Goal: Information Seeking & Learning: Learn about a topic

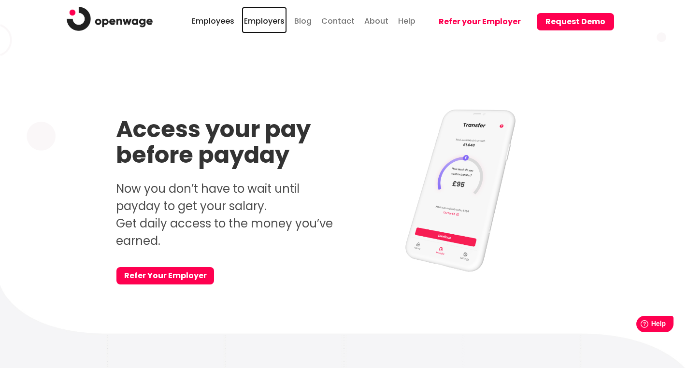
click at [275, 24] on link "Employers" at bounding box center [264, 20] width 45 height 27
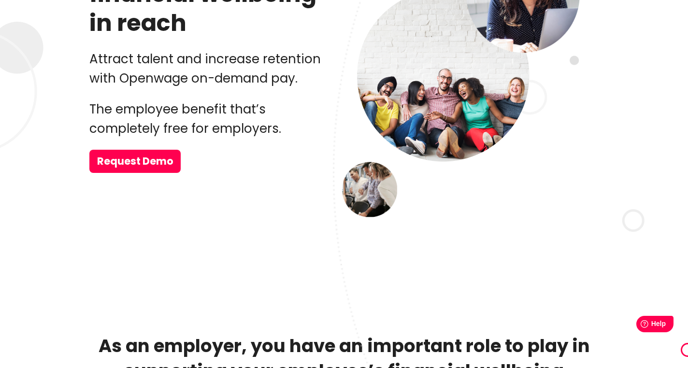
scroll to position [199, 0]
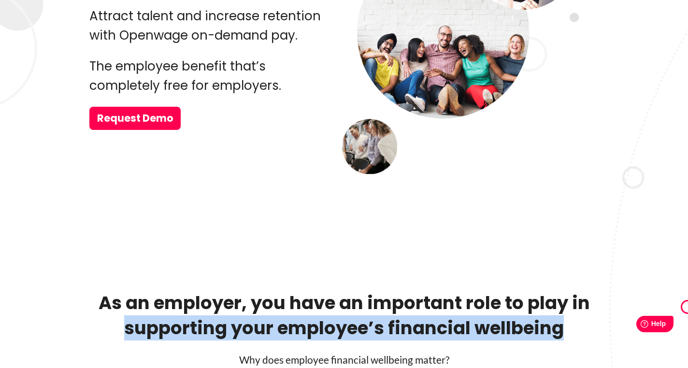
drag, startPoint x: 565, startPoint y: 335, endPoint x: 114, endPoint y: 328, distance: 451.1
click at [114, 328] on h2 "As an employer, you have an important role to play in supporting your employee’…" at bounding box center [343, 316] width 509 height 50
copy h2 "supporting your employee’s financial wellbeing"
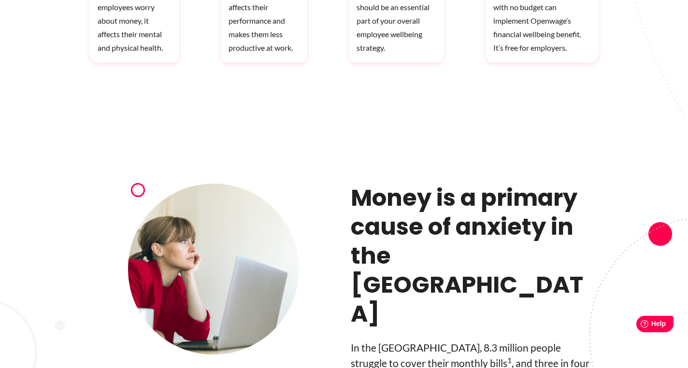
scroll to position [783, 0]
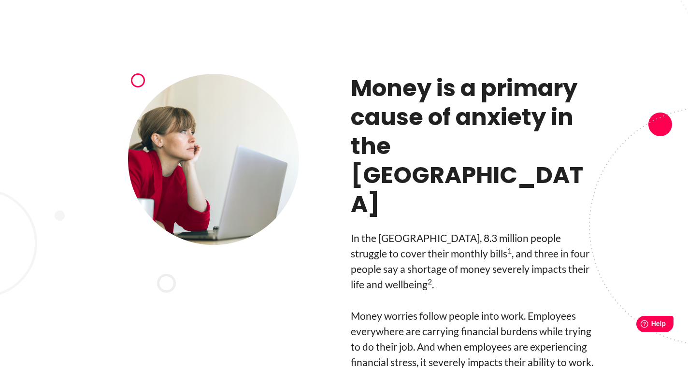
click at [355, 86] on h3 "Money is a primary cause of anxiety in the [GEOGRAPHIC_DATA]" at bounding box center [475, 146] width 248 height 145
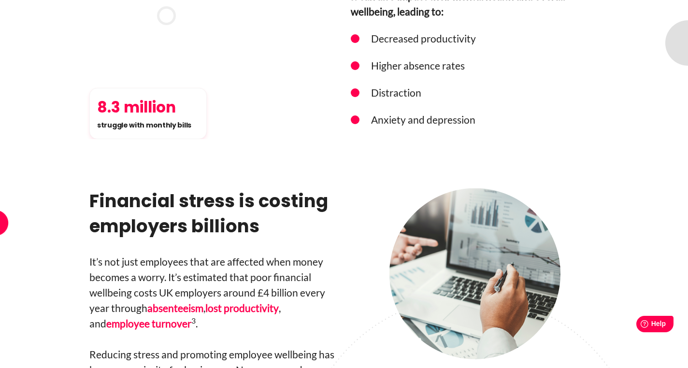
scroll to position [1214, 0]
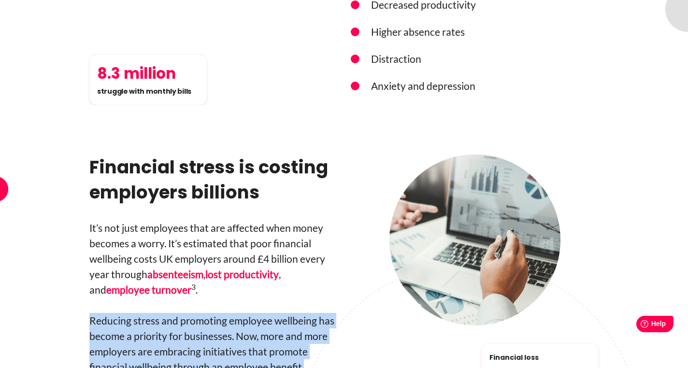
drag, startPoint x: 91, startPoint y: 248, endPoint x: 242, endPoint y: 311, distance: 163.4
click at [242, 313] on p "Reducing stress and promoting employee wellbeing has become a priority for busi…" at bounding box center [213, 351] width 248 height 77
copy p "Reducing stress and promoting employee wellbeing has become a priority for busi…"
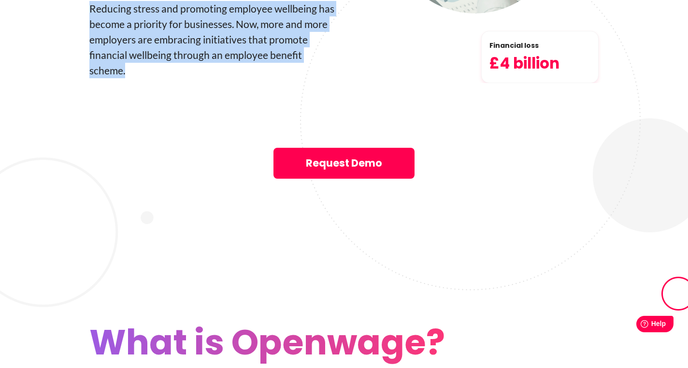
scroll to position [1634, 0]
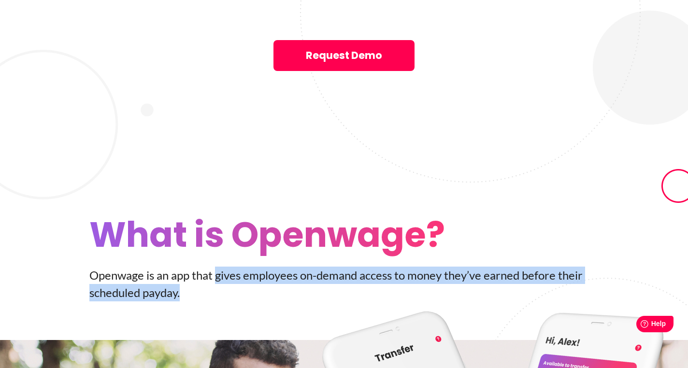
drag, startPoint x: 215, startPoint y: 203, endPoint x: 281, endPoint y: 219, distance: 67.9
click at [281, 267] on p "Openwage is an app that gives employees on-­demand access to money they’ve earn…" at bounding box center [343, 284] width 509 height 35
copy p "gives employees on-­demand access to money they’ve earned before their schedule…"
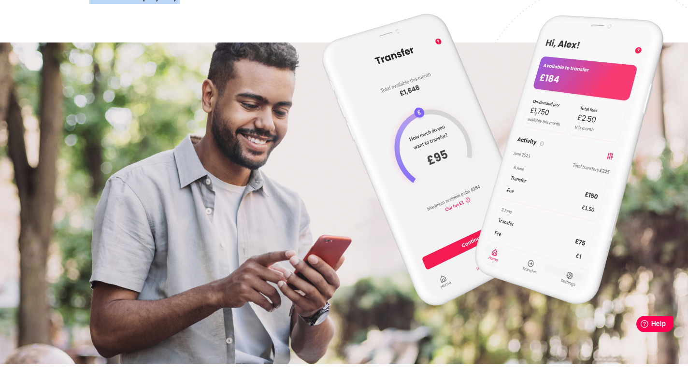
scroll to position [2183, 0]
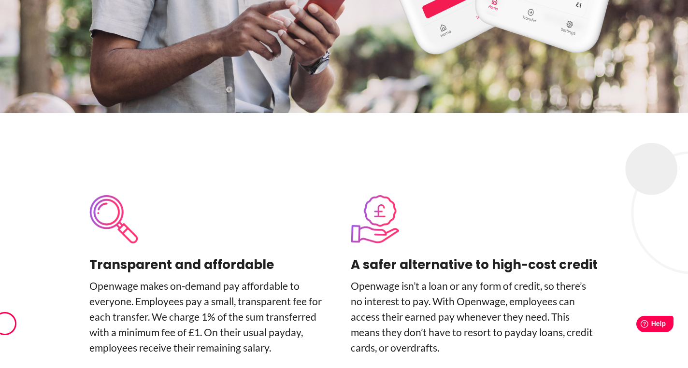
click at [483, 255] on h4 "A safer alternative to high-cost credit" at bounding box center [475, 264] width 248 height 19
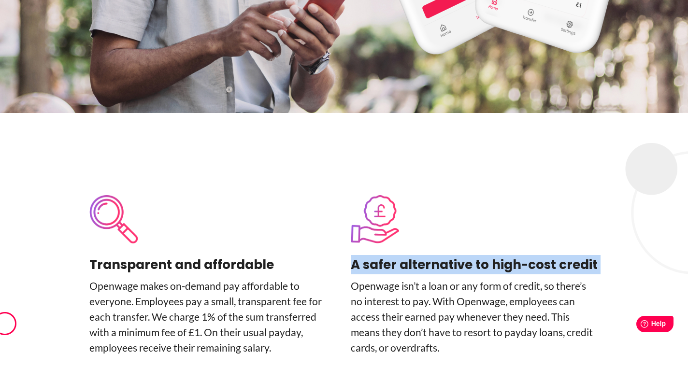
click at [483, 255] on h4 "A safer alternative to high-cost credit" at bounding box center [475, 264] width 248 height 19
copy div "A safer alternative to high-cost credit"
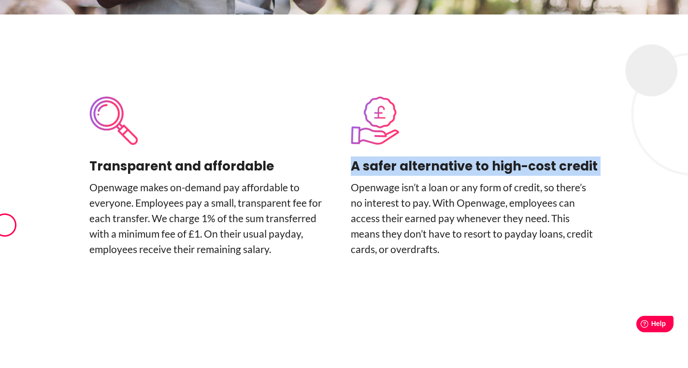
scroll to position [2510, 0]
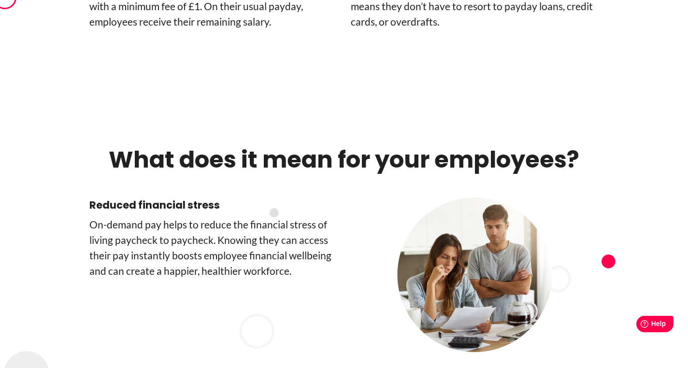
click at [200, 217] on p "On-­demand pay helps to reduce the financial stress of living paycheck to paych…" at bounding box center [213, 248] width 248 height 62
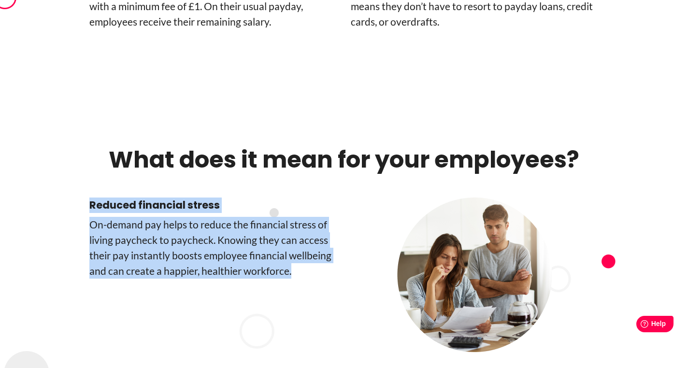
drag, startPoint x: 309, startPoint y: 202, endPoint x: 87, endPoint y: 129, distance: 233.4
click at [87, 198] on div "Reduced financial stress On-­demand pay helps to reduce the financial stress of…" at bounding box center [344, 278] width 551 height 160
copy div "Reduced financial stress On-­demand pay helps to reduce the financial stress of…"
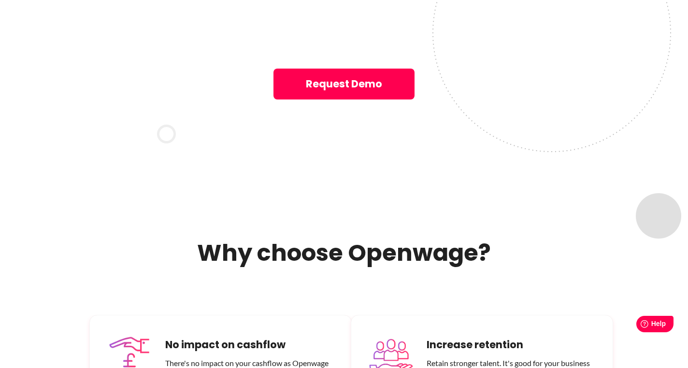
scroll to position [5499, 0]
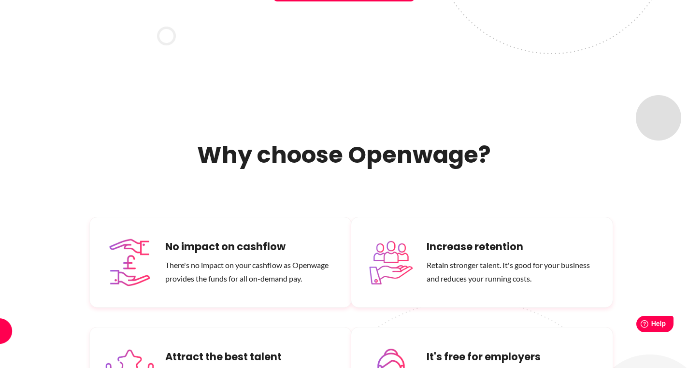
drag, startPoint x: 323, startPoint y: 319, endPoint x: 162, endPoint y: 299, distance: 162.6
click at [162, 327] on div "Attract the best talent By offering an employee-valued financial wellbeing bene…" at bounding box center [220, 372] width 262 height 91
copy p "By offering an employee-valued financial wellbeing benefit, you'll be more attr…"
drag, startPoint x: 467, startPoint y: 316, endPoint x: 576, endPoint y: 321, distance: 108.4
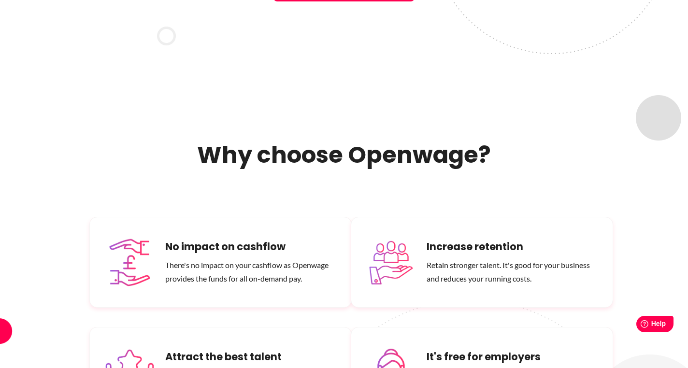
copy p "s completely free for employers."
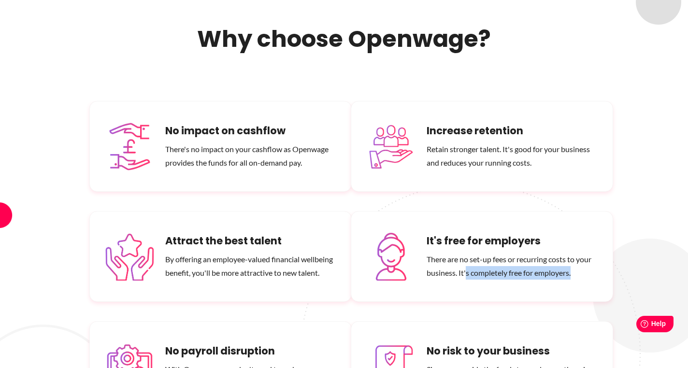
scroll to position [5627, 0]
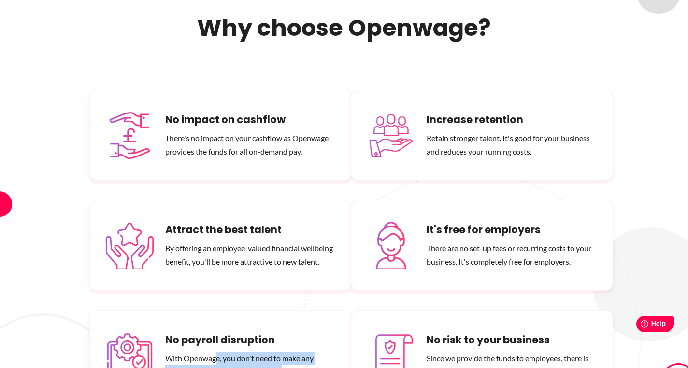
drag, startPoint x: 289, startPoint y: 302, endPoint x: 218, endPoint y: 285, distance: 73.0
click at [218, 352] on p "With Openwage, you don't need to make any changes to the way you run payroll." at bounding box center [250, 365] width 171 height 27
click at [195, 333] on div "No payroll disruption With Openwage, you don't need to make any changes to the …" at bounding box center [250, 356] width 171 height 46
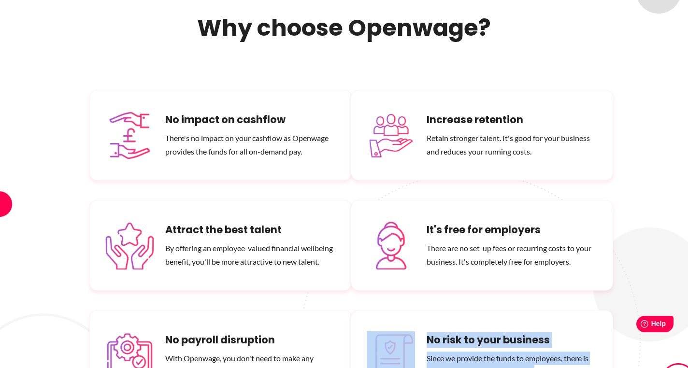
drag, startPoint x: 535, startPoint y: 302, endPoint x: 420, endPoint y: 270, distance: 119.5
click at [420, 310] on div "No risk to your business Since we provide the funds to employees, there is no f…" at bounding box center [482, 355] width 262 height 91
copy div "No risk to your business Since we provide the funds to employees, there is no f…"
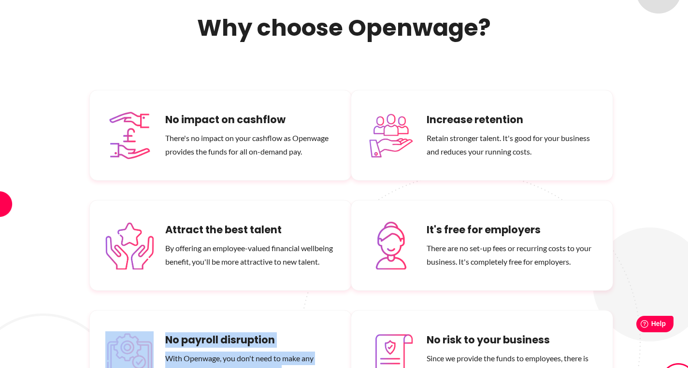
drag, startPoint x: 286, startPoint y: 301, endPoint x: 159, endPoint y: 267, distance: 131.6
click at [159, 310] on div "No payroll disruption With Openwage, you don't need to make any changes to the …" at bounding box center [220, 355] width 262 height 91
copy div "No payroll disruption With Openwage, you don't need to make any changes to the …"
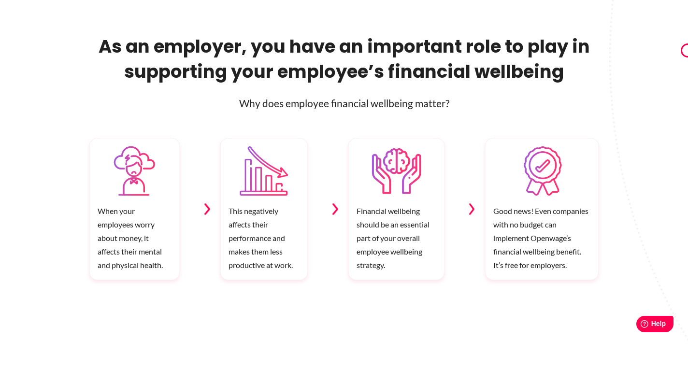
scroll to position [0, 0]
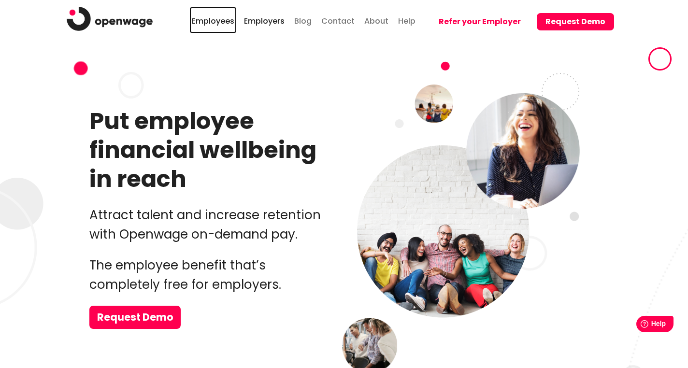
click at [227, 18] on link "Employees" at bounding box center [212, 20] width 47 height 27
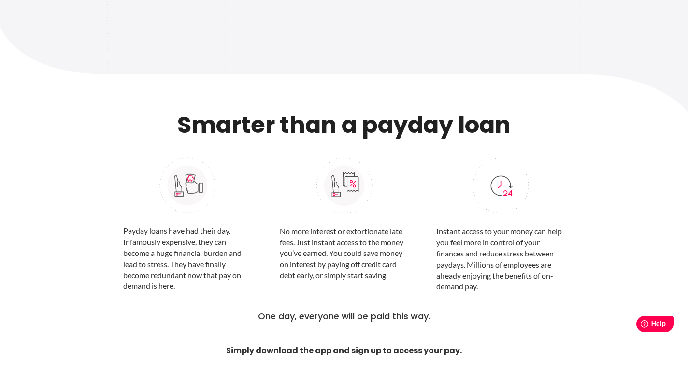
scroll to position [869, 0]
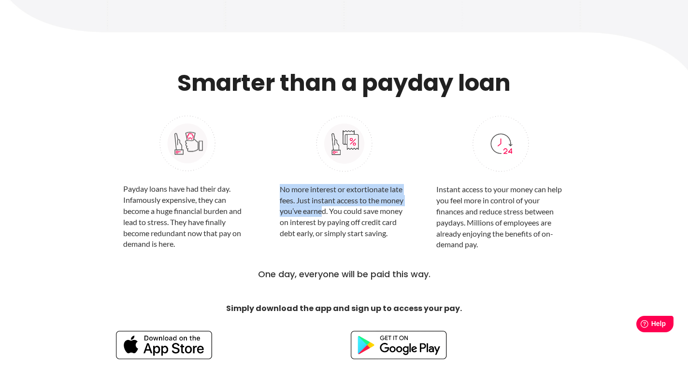
drag, startPoint x: 279, startPoint y: 189, endPoint x: 321, endPoint y: 212, distance: 47.6
click at [321, 212] on div "No more interest or extortionate late fees. Just instant access to the money yo…" at bounding box center [344, 179] width 143 height 152
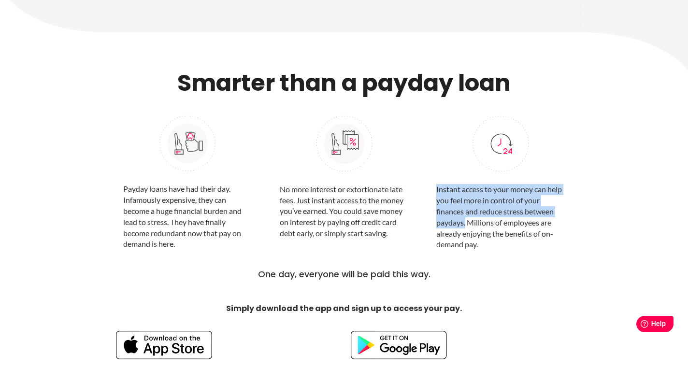
drag, startPoint x: 465, startPoint y: 225, endPoint x: 432, endPoint y: 189, distance: 48.9
click at [432, 189] on div "Instant access to your money can help you feel more in control of your finances…" at bounding box center [500, 179] width 143 height 152
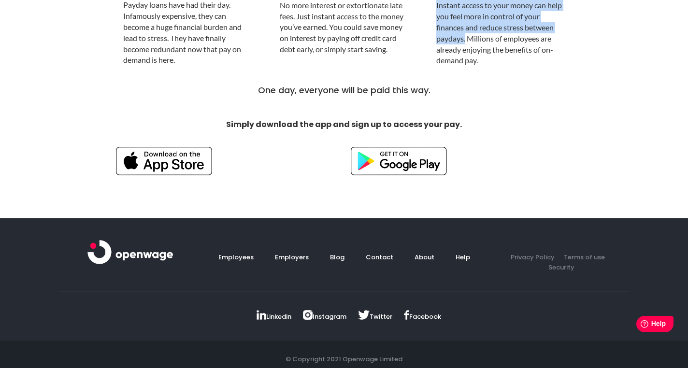
scroll to position [1087, 0]
